Goal: Information Seeking & Learning: Find specific fact

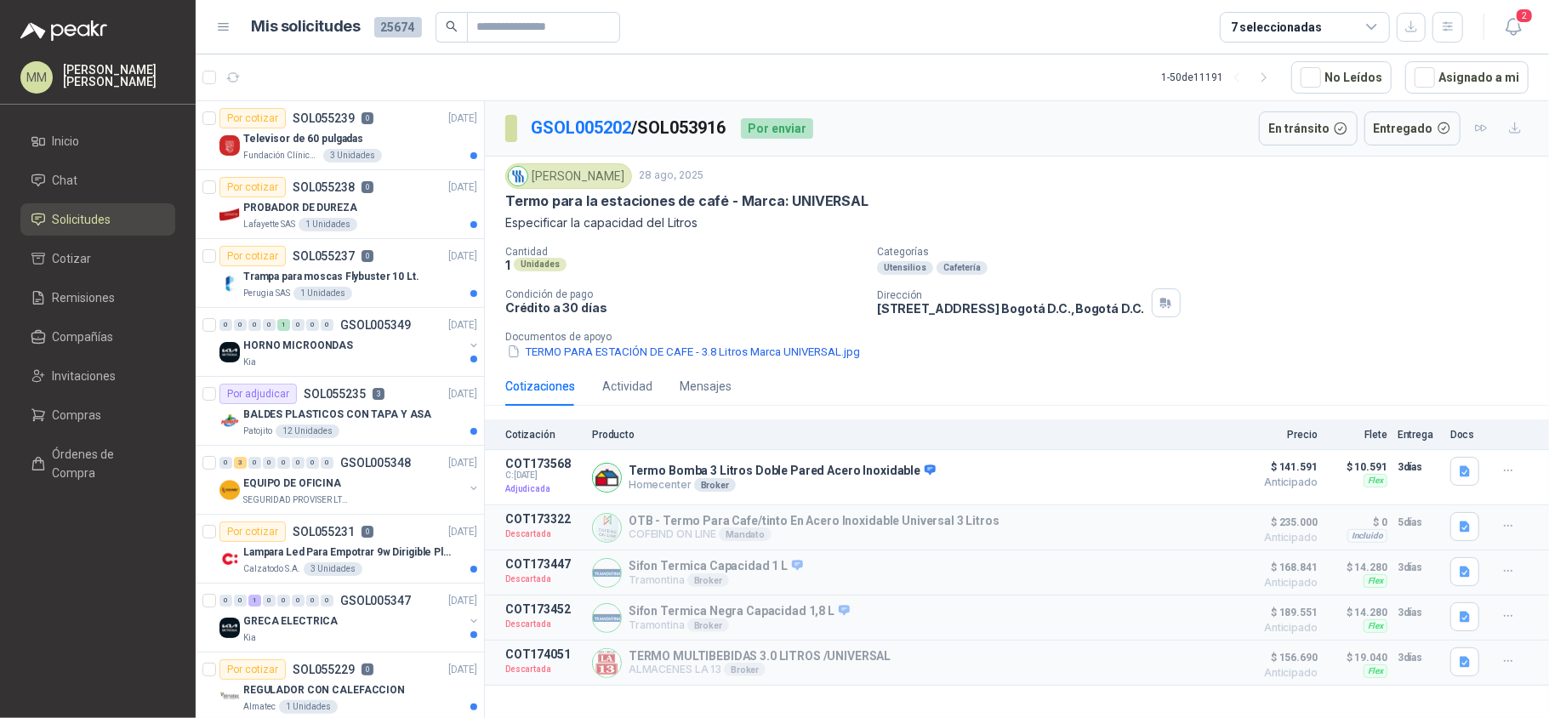
click at [720, 107] on div "GSOL005202 / SOL053916 Por enviar En tránsito Entregado" at bounding box center [1017, 128] width 1064 height 55
copy p "SOL053916"
click at [793, 468] on p "Termo Bomba 3 Litros Doble Pared Acero Inoxidable" at bounding box center [782, 471] width 307 height 15
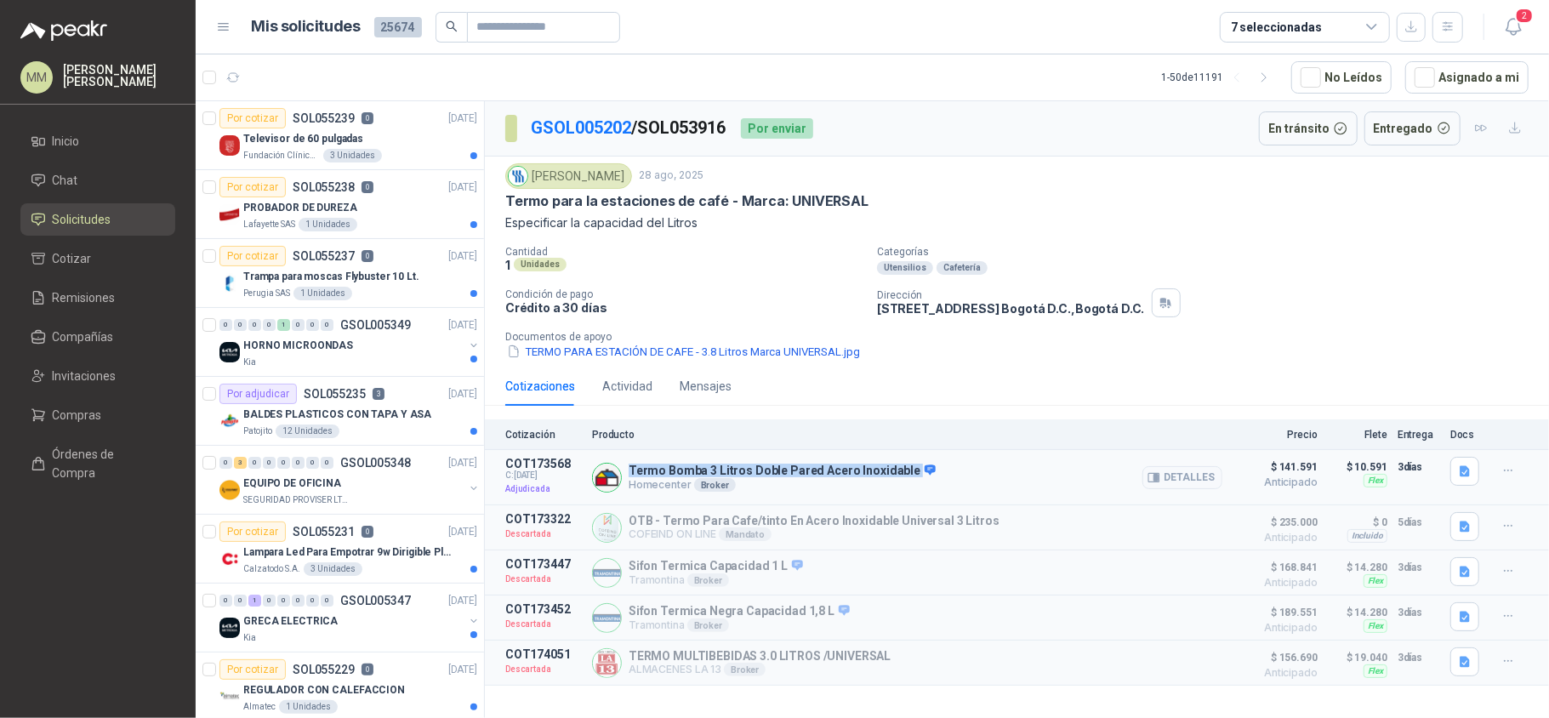
click at [793, 468] on p "Termo Bomba 3 Litros Doble Pared Acero Inoxidable" at bounding box center [782, 471] width 307 height 15
copy p "Termo Bomba 3 Litros Doble Pared Acero Inoxidable"
click at [1182, 483] on button "Detalles" at bounding box center [1183, 477] width 80 height 23
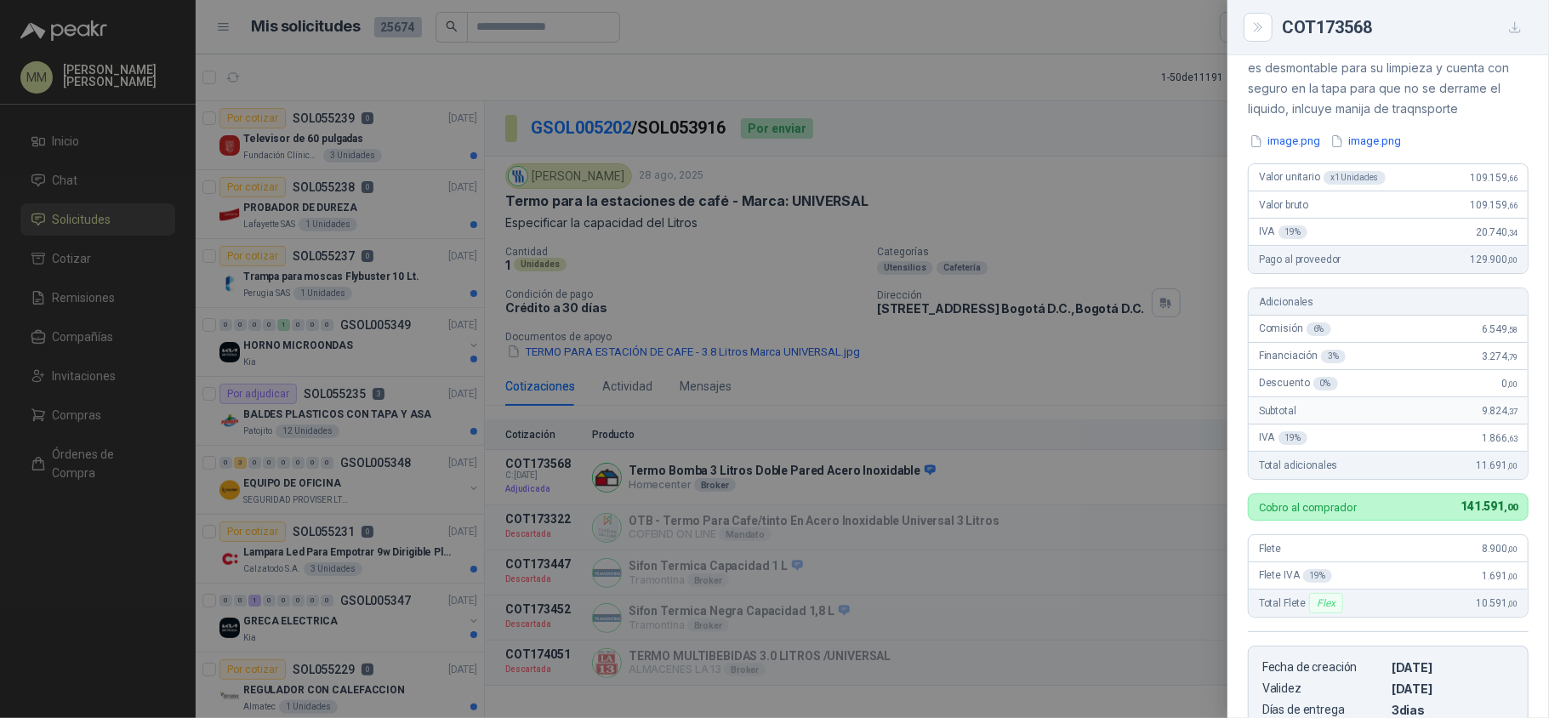
scroll to position [3, 0]
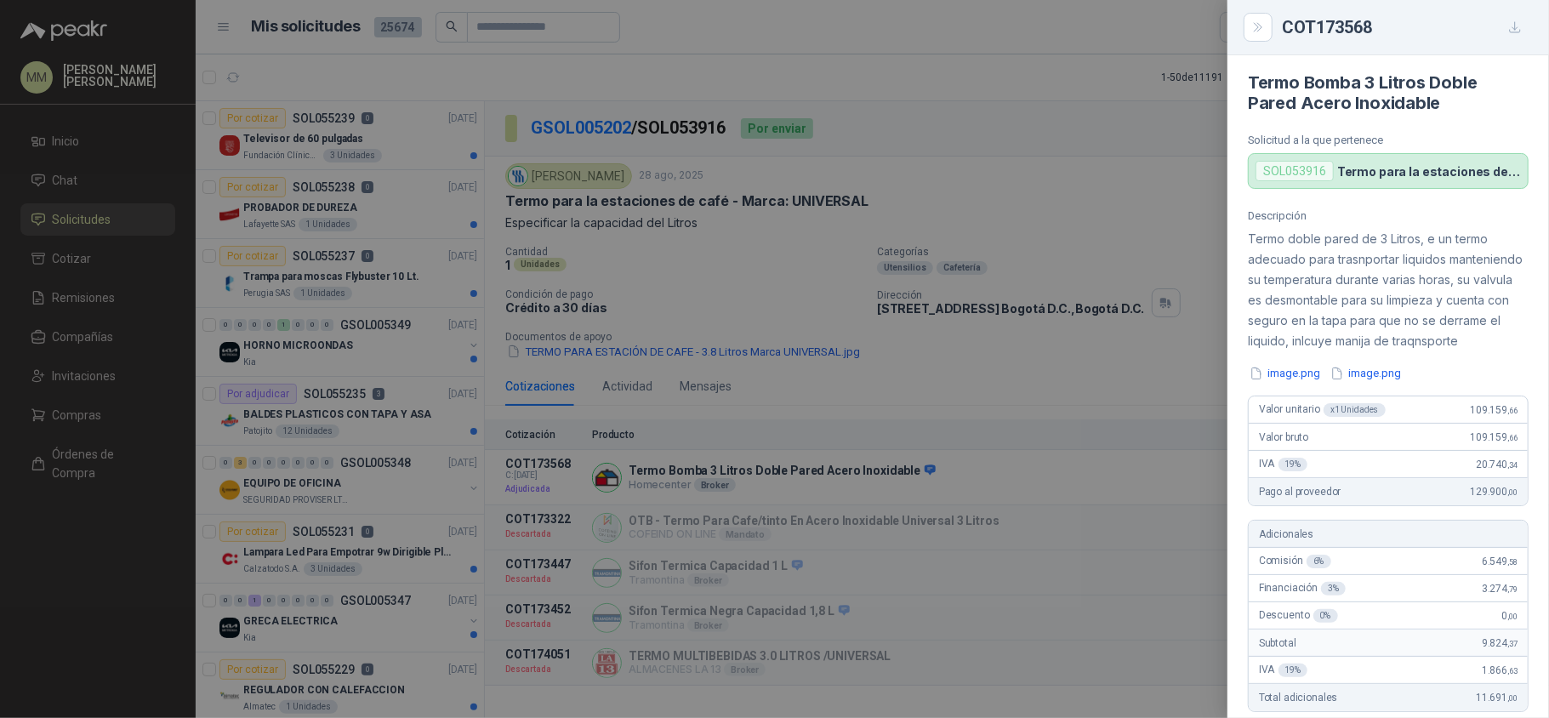
click at [968, 311] on div at bounding box center [774, 359] width 1549 height 718
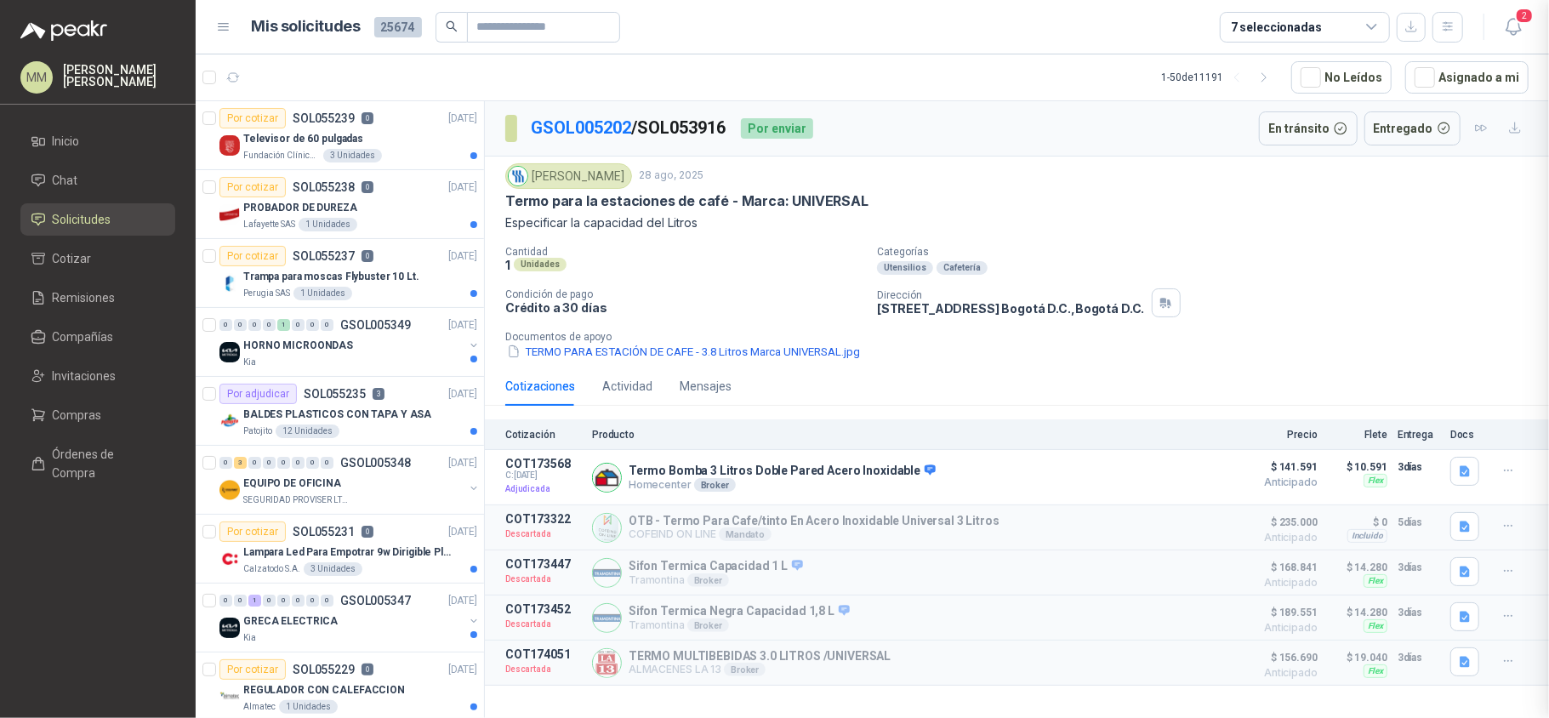
scroll to position [579, 0]
click at [968, 311] on p "[STREET_ADDRESS] D.C. , [GEOGRAPHIC_DATA] D.C." at bounding box center [1010, 308] width 267 height 14
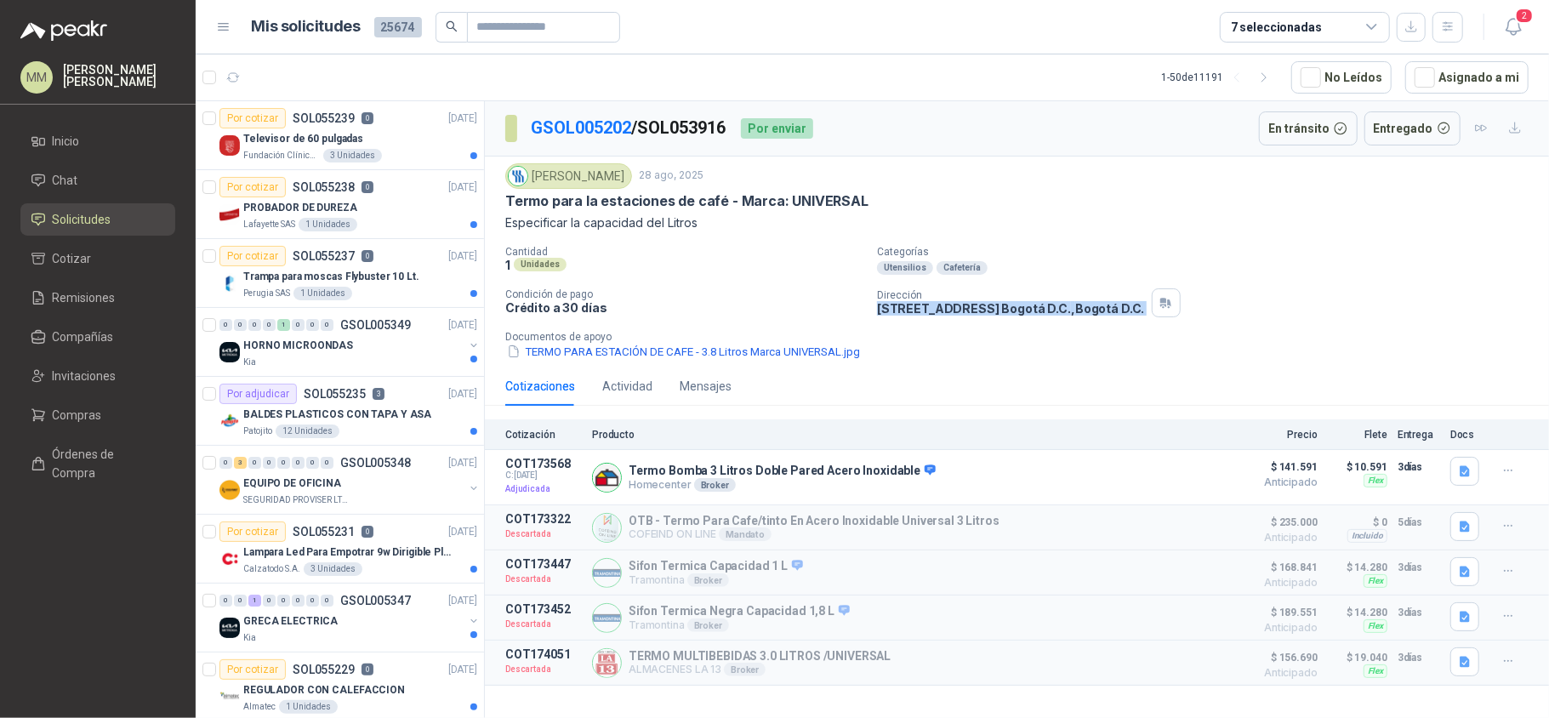
click at [968, 311] on p "[STREET_ADDRESS] D.C. , [GEOGRAPHIC_DATA] D.C." at bounding box center [1010, 308] width 267 height 14
copy div "[STREET_ADDRESS] D.C. , [GEOGRAPHIC_DATA] D.C."
